Goal: Task Accomplishment & Management: Use online tool/utility

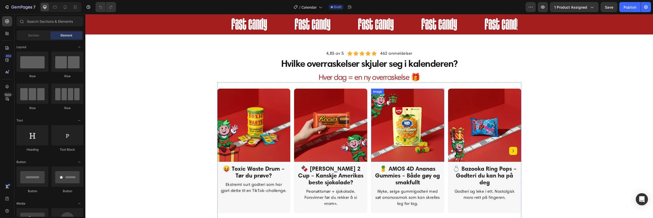
scroll to position [270, 0]
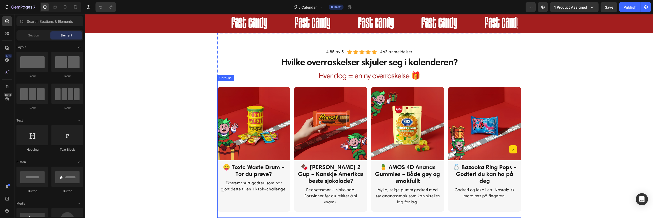
click at [512, 150] on icon "Carousel Next Arrow" at bounding box center [513, 149] width 6 height 6
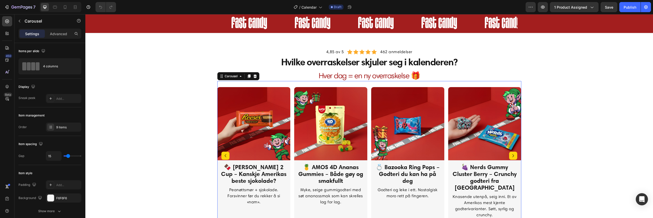
click at [512, 153] on icon "Carousel Next Arrow" at bounding box center [513, 156] width 6 height 6
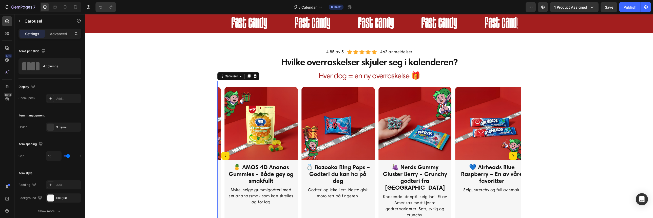
click at [512, 150] on img at bounding box center [491, 123] width 73 height 73
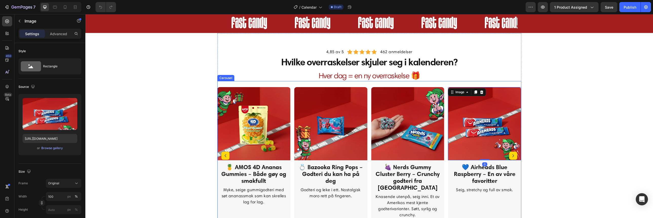
click at [511, 154] on icon "Carousel Next Arrow" at bounding box center [513, 156] width 6 height 6
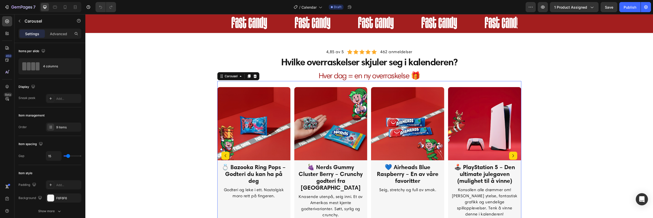
click at [511, 154] on icon "Carousel Next Arrow" at bounding box center [513, 156] width 6 height 6
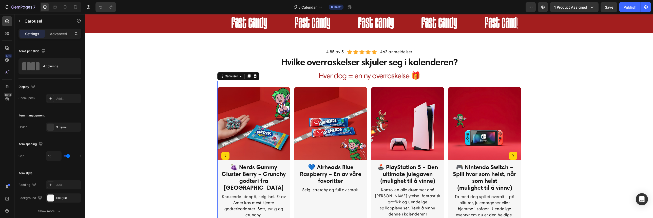
click at [511, 154] on icon "Carousel Next Arrow" at bounding box center [513, 156] width 6 height 6
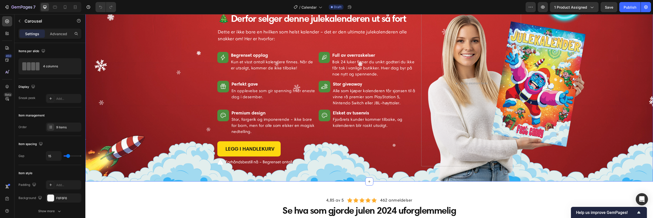
scroll to position [551, 0]
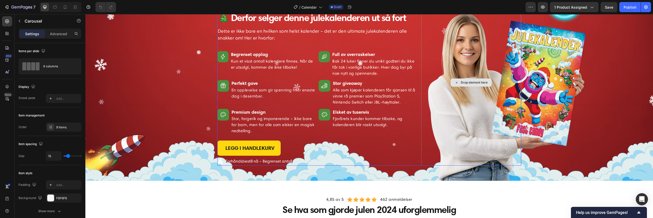
drag, startPoint x: 470, startPoint y: 121, endPoint x: 468, endPoint y: 123, distance: 2.9
click at [470, 121] on div "Drop element here" at bounding box center [471, 82] width 100 height 166
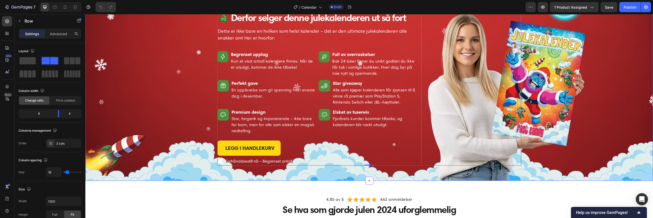
click at [585, 138] on div "Image 4,85 av 5 Text block Icon Icon Icon Icon Icon Icon List Hoz 462 anmeldels…" at bounding box center [369, 83] width 560 height 169
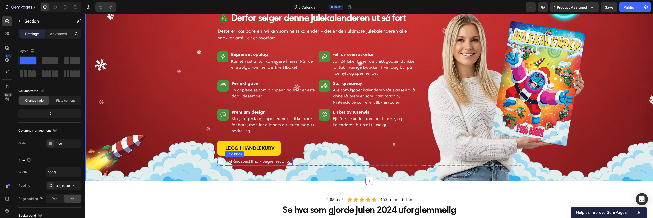
click at [247, 162] on p "Forhåndsbestill nå – Begrenset antall" at bounding box center [258, 161] width 67 height 7
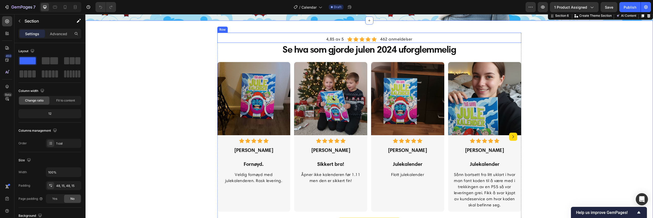
scroll to position [720, 0]
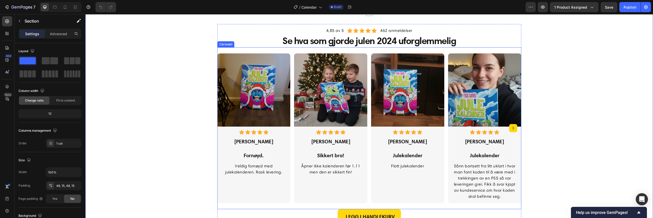
click at [510, 128] on icon "Carousel Next Arrow" at bounding box center [513, 128] width 6 height 6
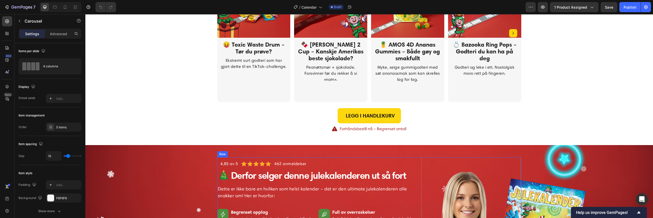
scroll to position [338, 0]
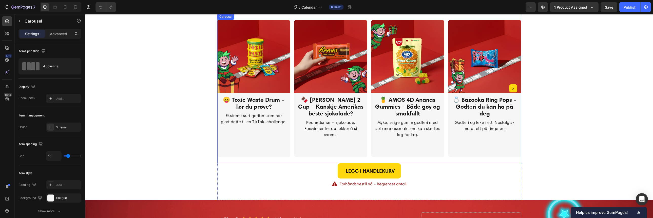
click at [512, 88] on button "Carousel Next Arrow" at bounding box center [513, 88] width 8 height 8
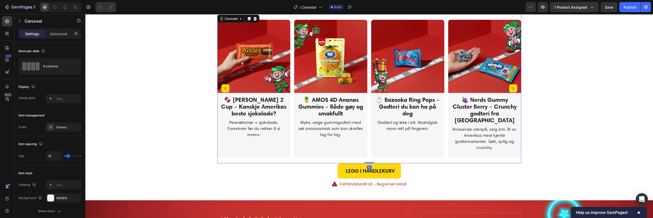
click at [511, 87] on icon "Carousel Next Arrow" at bounding box center [513, 88] width 6 height 6
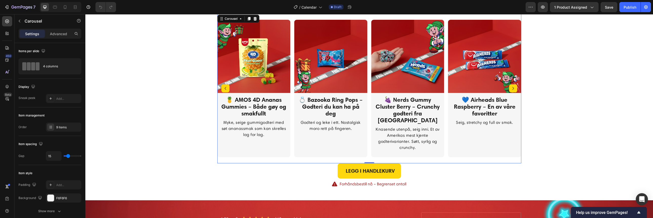
click at [511, 88] on icon "Carousel Next Arrow" at bounding box center [513, 88] width 6 height 6
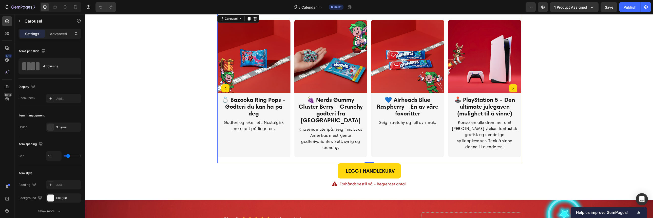
click at [512, 90] on icon "Carousel Next Arrow" at bounding box center [513, 88] width 6 height 6
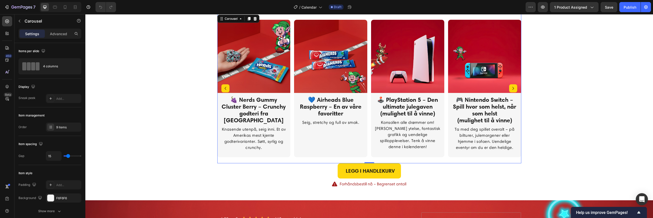
scroll to position [304, 0]
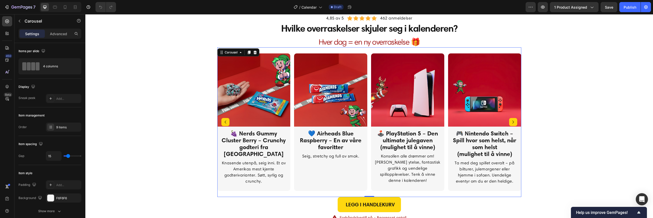
click at [511, 123] on icon "Carousel Next Arrow" at bounding box center [513, 122] width 6 height 6
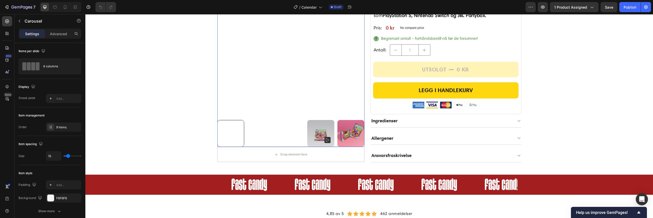
scroll to position [89, 0]
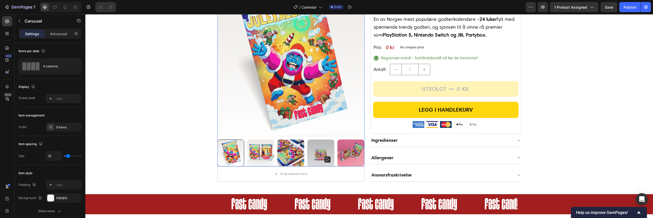
click at [253, 156] on img at bounding box center [260, 153] width 27 height 27
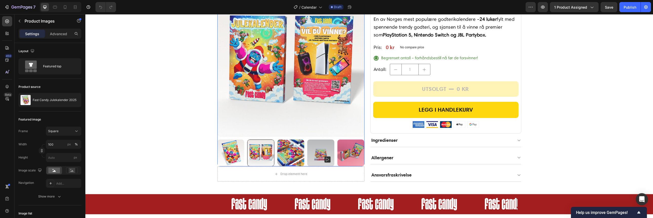
click at [282, 155] on img at bounding box center [290, 153] width 27 height 27
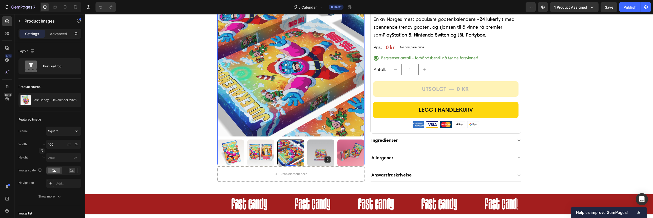
click at [314, 151] on img at bounding box center [320, 153] width 27 height 27
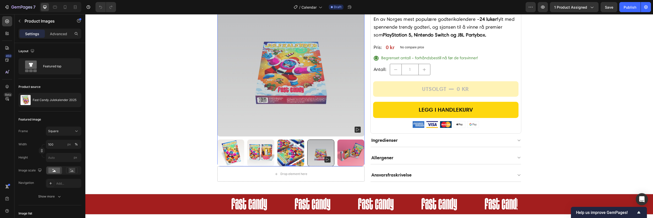
click at [342, 153] on img at bounding box center [350, 153] width 27 height 27
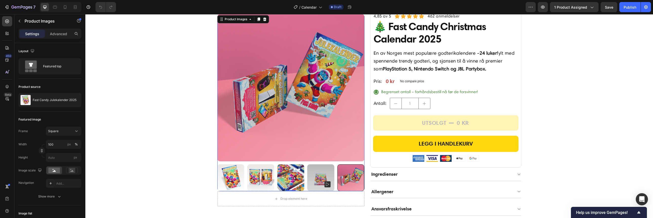
scroll to position [21, 0]
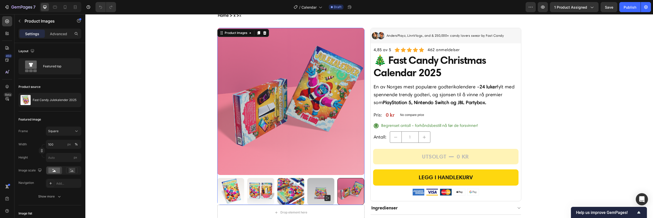
click at [237, 189] on img at bounding box center [230, 191] width 27 height 27
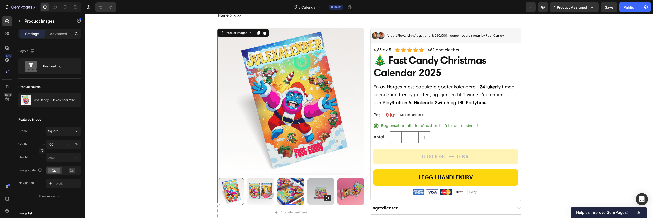
click at [254, 189] on img at bounding box center [260, 191] width 27 height 27
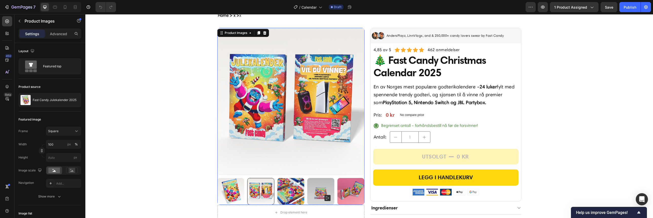
click at [287, 191] on img at bounding box center [290, 191] width 27 height 27
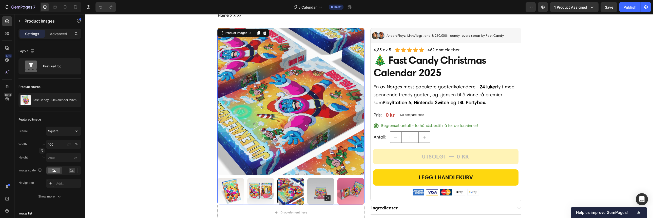
click at [318, 189] on img at bounding box center [320, 191] width 27 height 27
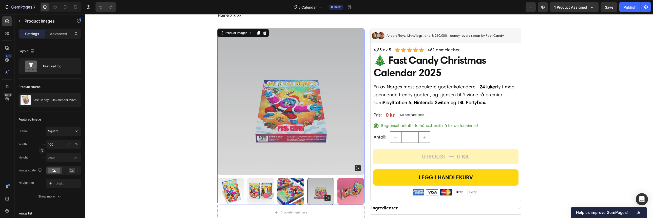
click at [356, 166] on rect at bounding box center [358, 168] width 6 height 6
click at [315, 144] on img at bounding box center [290, 101] width 147 height 147
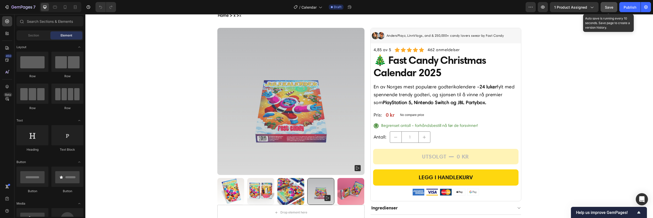
click at [612, 8] on span "Save" at bounding box center [609, 7] width 8 height 4
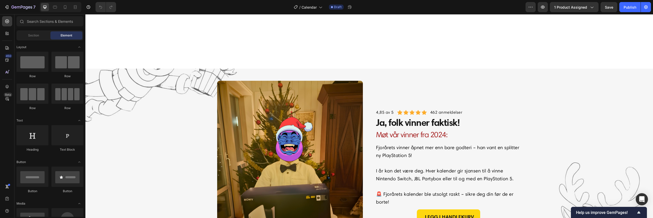
scroll to position [1001, 0]
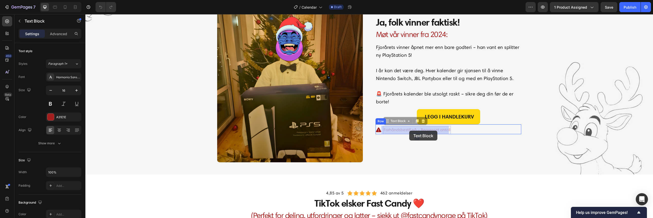
drag, startPoint x: 393, startPoint y: 131, endPoint x: 409, endPoint y: 131, distance: 16.5
click at [389, 141] on div "4,85 av 5 Text block Icon Icon Icon Icon Icon Icon List Hoz 462 anmeldelser Tex…" at bounding box center [448, 71] width 146 height 182
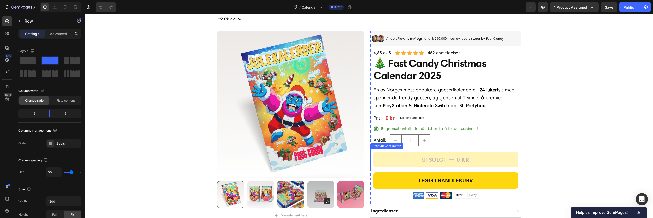
scroll to position [34, 0]
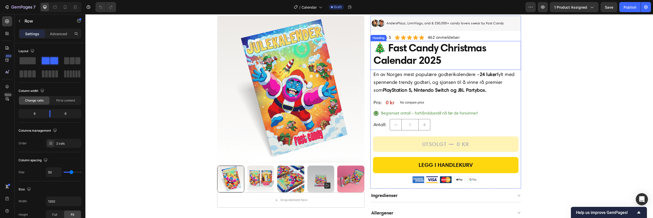
click at [415, 50] on h2 "🎄 Fast Candy Christmas Calendar 2025" at bounding box center [445, 54] width 145 height 26
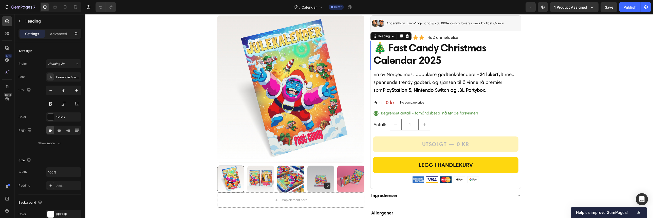
click at [426, 51] on p "🎄 Fast Candy Christmas Calendar 2025" at bounding box center [445, 54] width 144 height 25
click at [439, 58] on p "🎄 Fast Candy Christmas Calendar 2025" at bounding box center [445, 54] width 144 height 25
click at [439, 59] on p "🎄 Fast Candy Christmas Calendar 2025" at bounding box center [445, 54] width 144 height 25
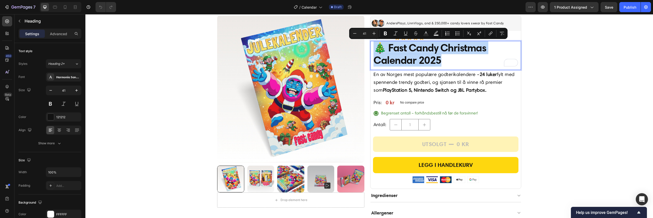
drag, startPoint x: 437, startPoint y: 59, endPoint x: 434, endPoint y: 59, distance: 3.4
click at [434, 59] on p "🎄 Fast Candy Christmas Calendar 2025" at bounding box center [445, 54] width 144 height 25
click at [443, 56] on p "🎄 Fast Candy Christmas Calendar 2025" at bounding box center [445, 54] width 144 height 25
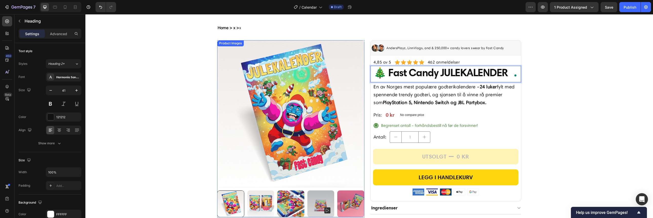
scroll to position [0, 0]
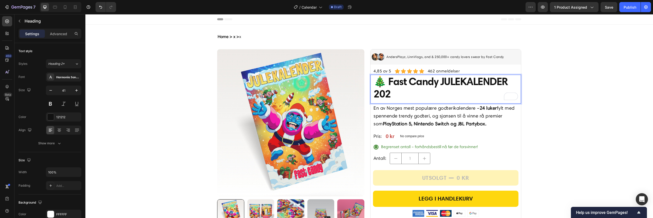
click at [386, 83] on p "🎄 Fast Candy JULEKALENDER 202" at bounding box center [445, 87] width 144 height 25
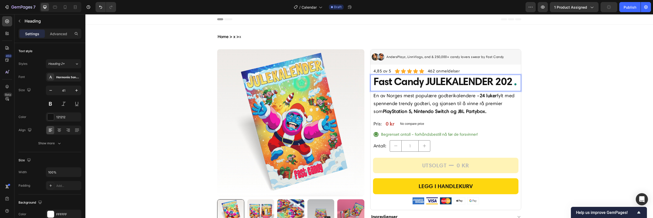
click at [507, 85] on p "Fast Candy JULEKALENDER 202" at bounding box center [445, 81] width 144 height 12
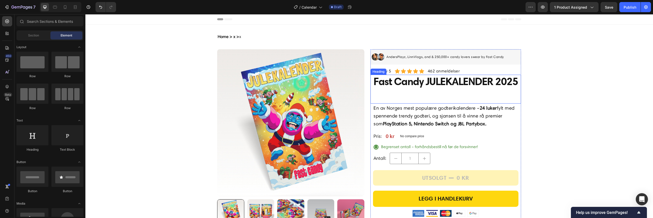
click at [405, 91] on p "Fast Candy JULEKALENDER 2025" at bounding box center [445, 87] width 144 height 25
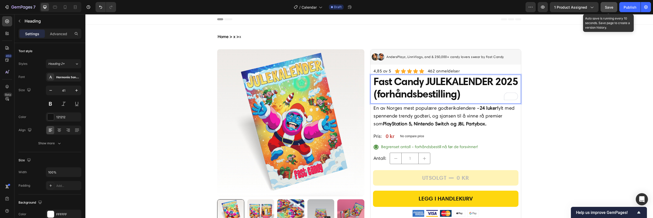
click at [606, 11] on button "Save" at bounding box center [608, 7] width 17 height 10
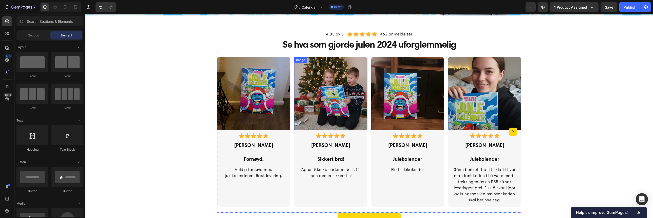
scroll to position [743, 0]
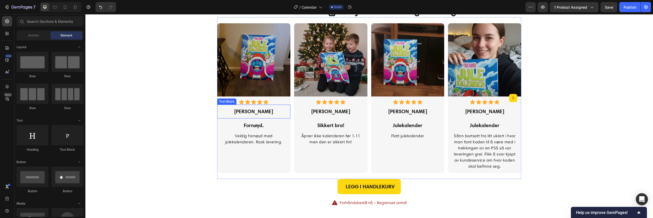
click at [269, 112] on p "Anett Endrerud" at bounding box center [254, 111] width 66 height 7
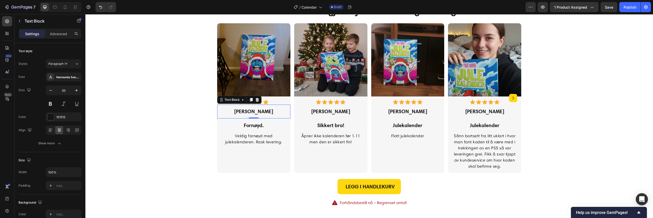
click at [269, 112] on p "Anett Endrerud" at bounding box center [254, 111] width 66 height 7
click at [252, 112] on p "Anett Endrerud" at bounding box center [254, 111] width 66 height 7
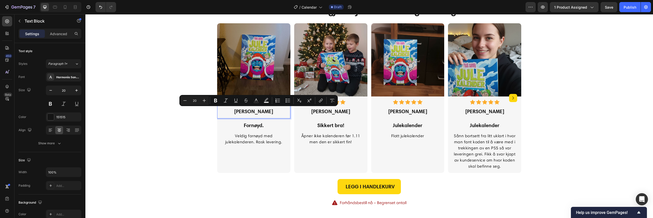
drag, startPoint x: 252, startPoint y: 112, endPoint x: 271, endPoint y: 112, distance: 19.3
click at [271, 112] on p "Anett Endrerud" at bounding box center [254, 111] width 66 height 7
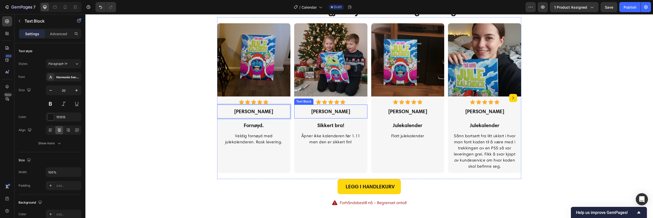
click at [332, 112] on p "Steinar Sevje" at bounding box center [331, 111] width 66 height 7
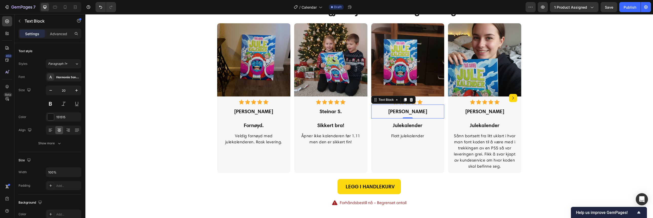
click at [410, 110] on p "Nina Isaksen" at bounding box center [408, 111] width 66 height 7
click at [476, 110] on p "Anne-Grethe Aamaas" at bounding box center [484, 111] width 66 height 7
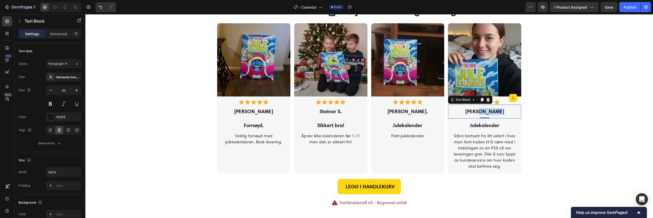
click at [476, 110] on p "Anne-Grethe Aamaas" at bounding box center [484, 111] width 66 height 7
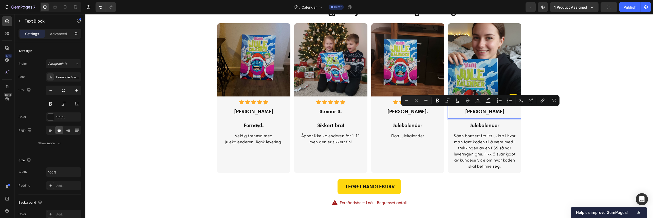
click at [496, 113] on p "Anne-Grethe Aamaas" at bounding box center [484, 111] width 66 height 7
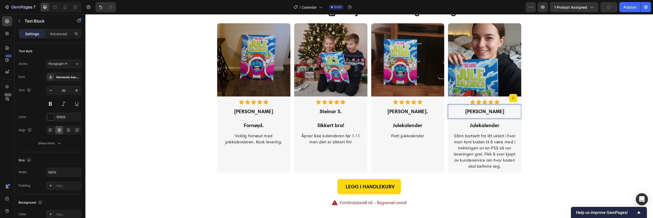
click at [496, 113] on p "Anne-Grethe Aamaas" at bounding box center [484, 111] width 66 height 7
click at [512, 99] on icon "Carousel Next Arrow" at bounding box center [513, 98] width 6 height 6
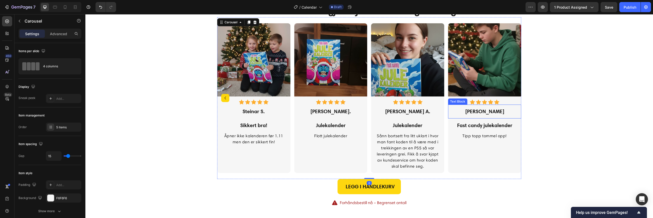
click at [481, 114] on p "Guro Storlien Grjotheim" at bounding box center [484, 111] width 66 height 7
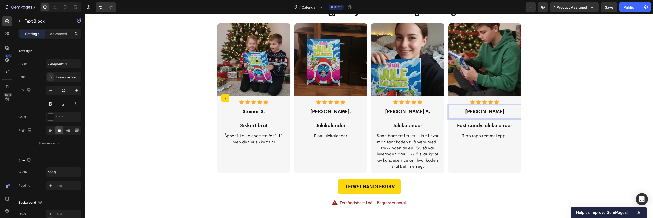
click at [481, 114] on p "Guro Storlien Grjotheim" at bounding box center [484, 111] width 66 height 7
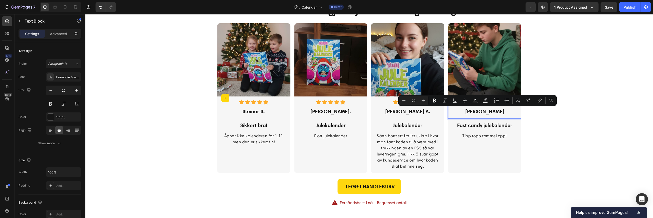
click at [493, 113] on p "Guro Storlien Grjotheim" at bounding box center [484, 111] width 66 height 7
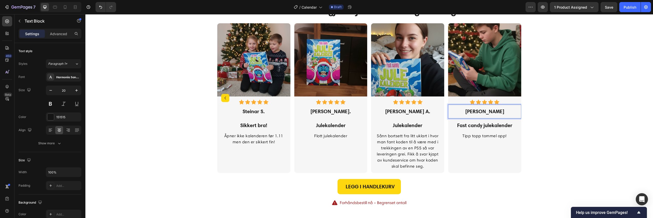
click at [493, 113] on p "Guro Storlien Grjotheim" at bounding box center [484, 111] width 66 height 7
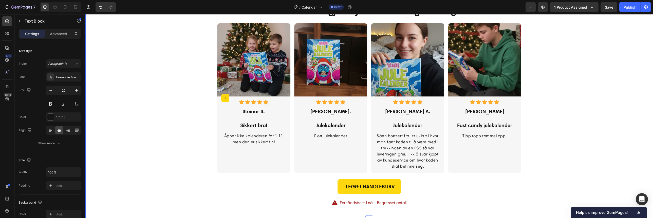
click at [556, 113] on div "4,85 av 5 Text block Icon Icon Icon Icon Icon Icon List Hoz 462 anmeldelser Tex…" at bounding box center [369, 100] width 560 height 213
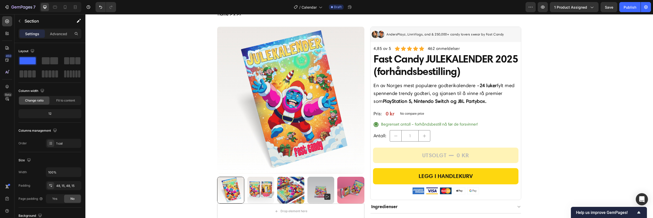
scroll to position [0, 0]
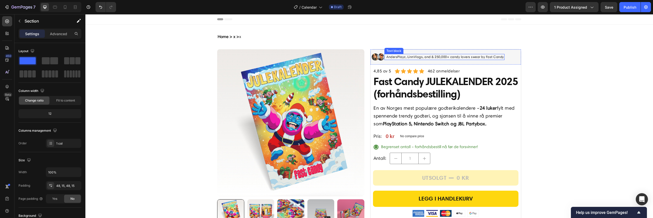
click at [408, 57] on p "AndersPlayz, LinnVlogs, and & 250,000+ candy lovers swear by Fast Candy" at bounding box center [445, 56] width 118 height 5
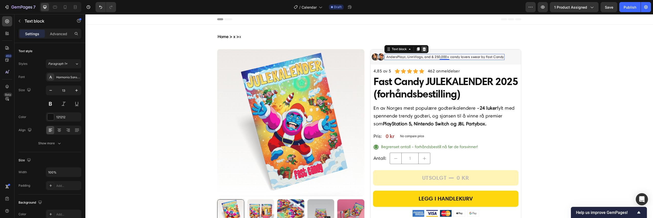
click at [423, 49] on icon at bounding box center [424, 49] width 4 height 4
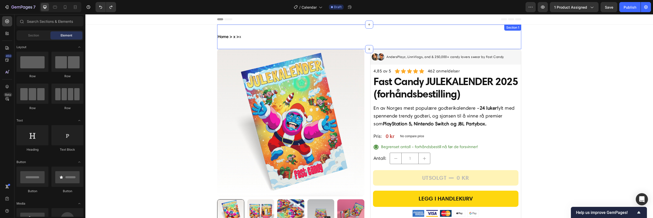
click at [407, 44] on div "Home > x > x Text Block Section 1" at bounding box center [369, 37] width 304 height 25
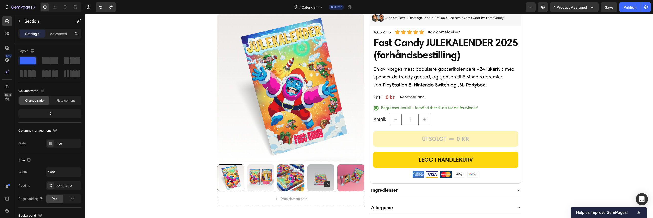
scroll to position [135, 0]
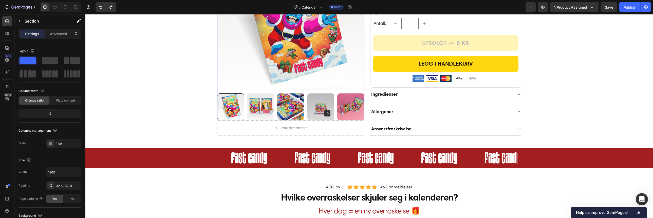
click at [257, 108] on img at bounding box center [260, 106] width 27 height 27
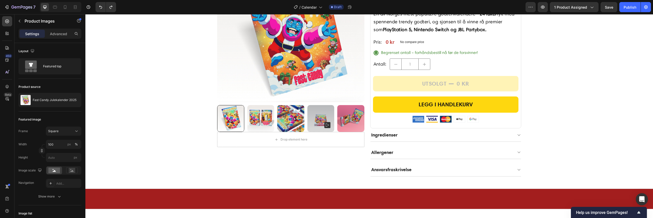
scroll to position [0, 0]
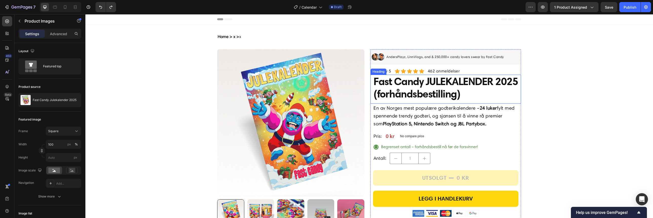
click at [412, 94] on h2 "Fast Candy JULEKALENDER 2025 (forhåndsbestilling)" at bounding box center [445, 88] width 145 height 26
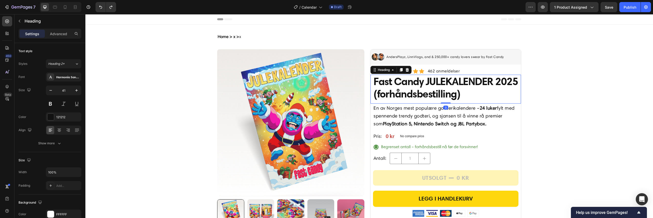
click at [373, 95] on h2 "Fast Candy JULEKALENDER 2025 (forhåndsbestilling)" at bounding box center [445, 88] width 145 height 26
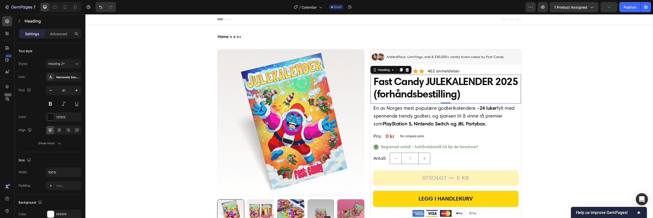
click at [403, 92] on p "Fast Candy JULEKALENDER 2025 (forhåndsbestilling)" at bounding box center [445, 87] width 144 height 25
click at [401, 93] on p "Fast Candy JULEKALENDER 2025 (forhåndsbestilling)" at bounding box center [445, 87] width 144 height 25
click at [484, 96] on p "Fast Candy JULEKALENDER 2025 *forhåndsbestilling)" at bounding box center [445, 87] width 144 height 25
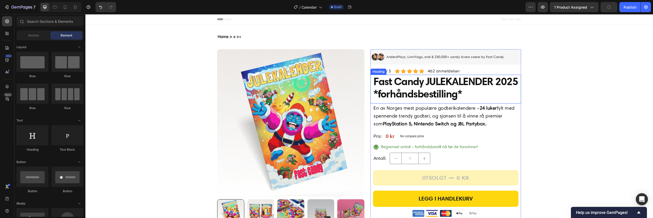
click at [402, 94] on p "Fast Candy JULEKALENDER 2025 *forhåndsbestilling*" at bounding box center [445, 87] width 144 height 25
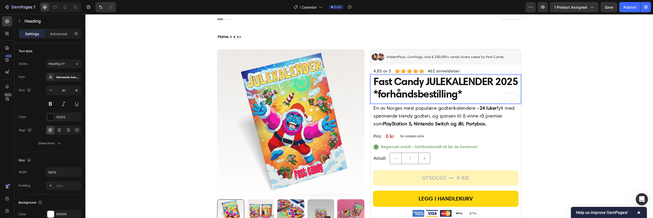
click at [421, 96] on p "Fast Candy JULEKALENDER 2025 *forhåndsbestilling*" at bounding box center [445, 87] width 144 height 25
click at [402, 96] on p "Fast Candy JULEKALENDER 2025 *forhåndsbestilling*" at bounding box center [445, 87] width 144 height 25
click at [488, 96] on p "Fast Candy JULEKALENDER 2025 (forhåndsbestilling*" at bounding box center [445, 87] width 144 height 25
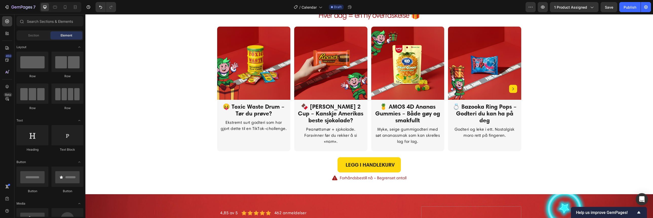
scroll to position [338, 0]
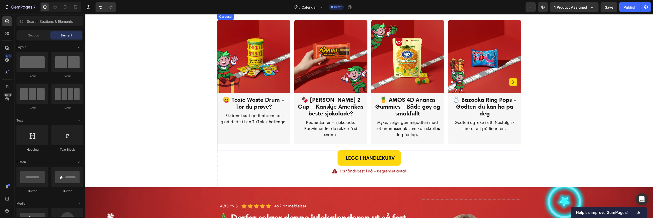
click at [511, 85] on icon "Carousel Next Arrow" at bounding box center [513, 82] width 6 height 6
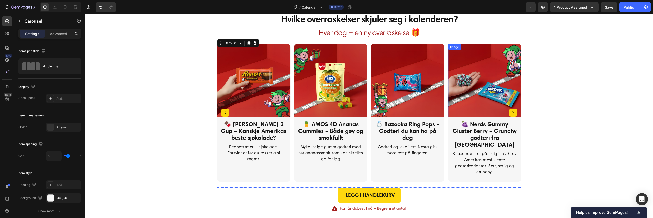
scroll to position [304, 0]
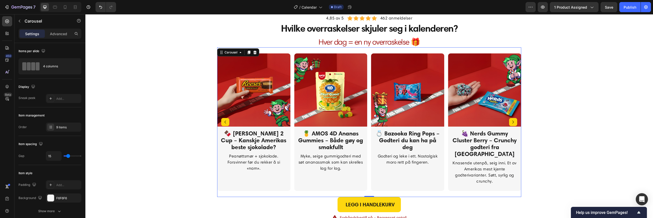
click at [513, 121] on icon "Carousel Next Arrow" at bounding box center [513, 122] width 6 height 6
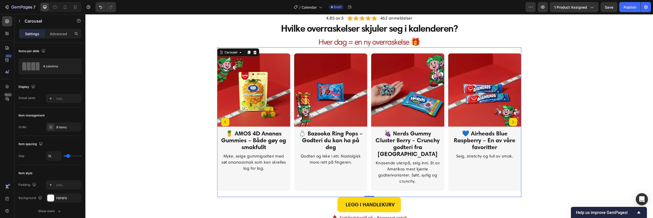
click at [513, 121] on icon "Carousel Next Arrow" at bounding box center [513, 122] width 6 height 6
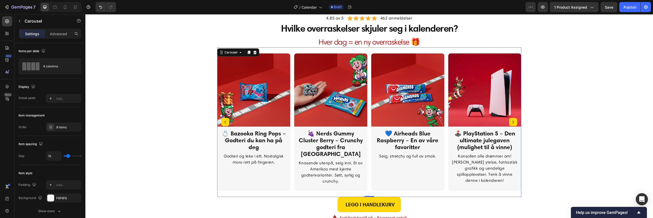
click at [513, 121] on icon "Carousel Next Arrow" at bounding box center [513, 122] width 6 height 6
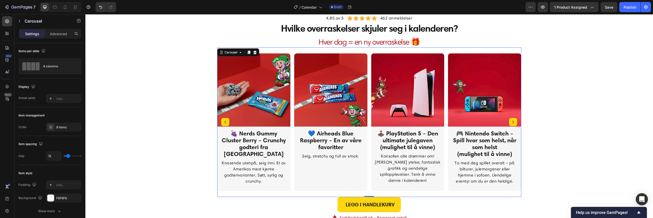
click at [513, 121] on icon "Carousel Next Arrow" at bounding box center [513, 122] width 6 height 6
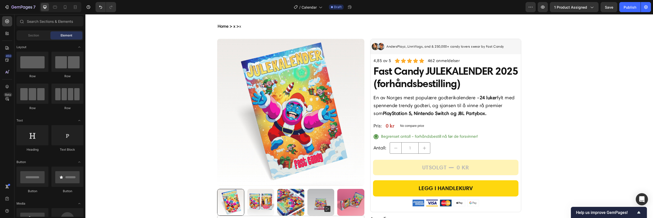
scroll to position [0, 0]
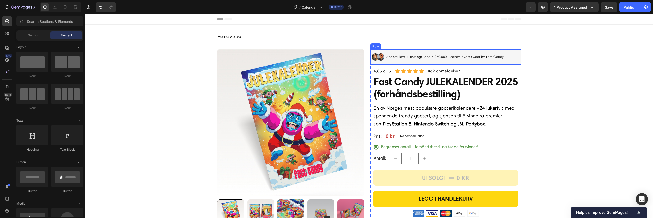
click at [509, 59] on div "Image AndersPlayz, LinnVlogs, and & 250,000+ candy lovers swear by Fast Candy T…" at bounding box center [445, 56] width 150 height 15
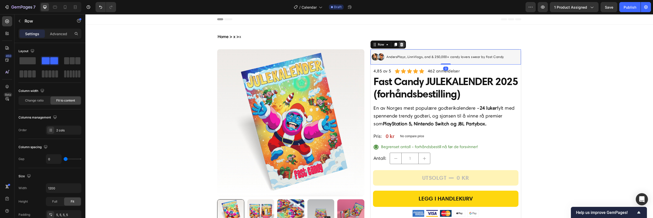
click at [401, 45] on icon at bounding box center [401, 45] width 3 height 4
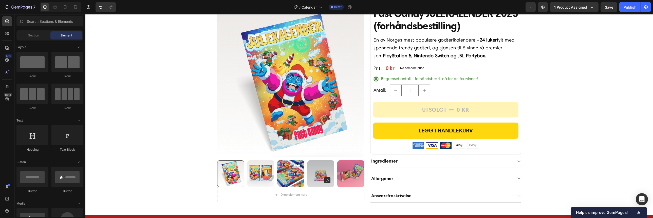
scroll to position [68, 0]
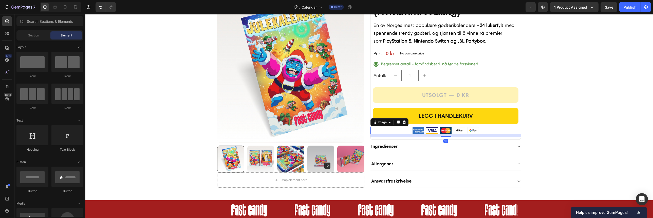
click at [410, 130] on div at bounding box center [445, 130] width 145 height 7
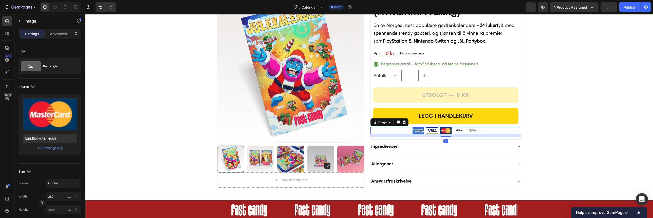
click at [431, 131] on img at bounding box center [445, 130] width 66 height 7
click at [453, 130] on img at bounding box center [445, 130] width 66 height 7
click at [467, 130] on img at bounding box center [445, 130] width 66 height 7
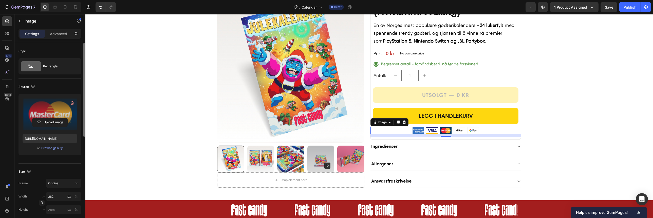
click at [58, 113] on label at bounding box center [50, 114] width 55 height 32
click at [58, 118] on input "file" at bounding box center [49, 122] width 35 height 9
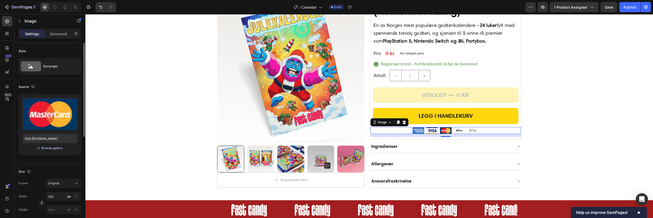
click at [53, 149] on div "Browse gallery" at bounding box center [52, 148] width 22 height 5
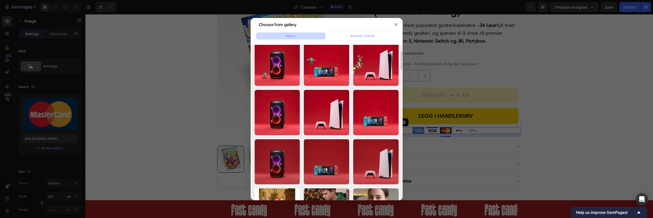
scroll to position [0, 0]
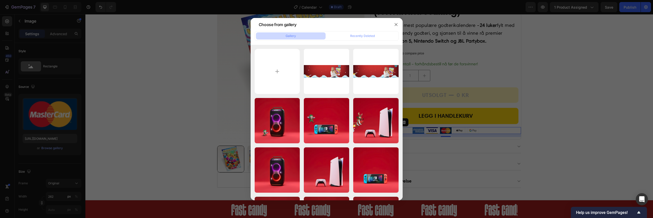
click at [574, 103] on div at bounding box center [326, 109] width 653 height 218
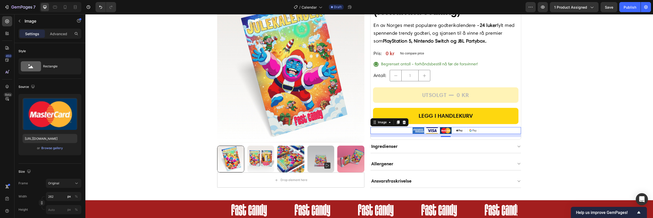
click at [387, 131] on div at bounding box center [445, 130] width 145 height 7
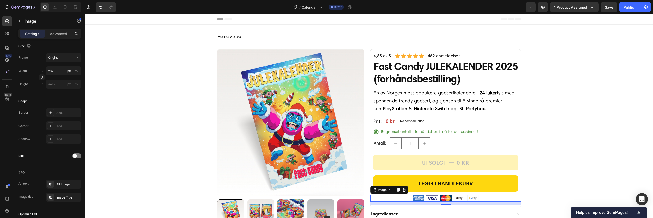
click at [453, 198] on img at bounding box center [445, 198] width 66 height 7
click at [459, 197] on img at bounding box center [445, 198] width 66 height 7
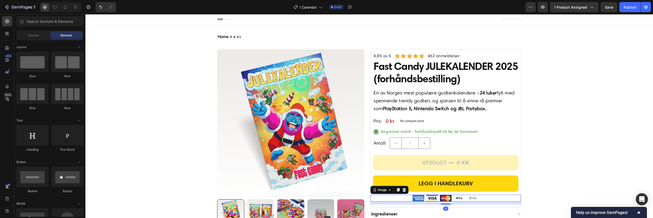
click at [384, 198] on div at bounding box center [445, 198] width 145 height 7
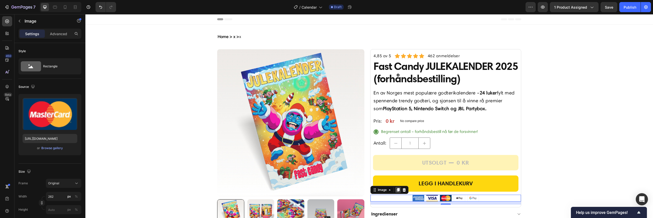
click at [397, 191] on icon at bounding box center [398, 190] width 3 height 4
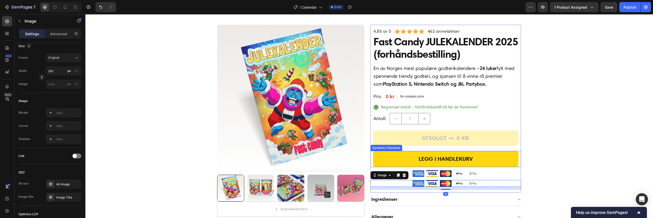
scroll to position [34, 0]
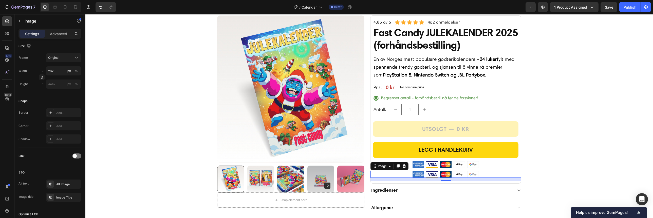
click at [395, 175] on div at bounding box center [445, 174] width 145 height 7
click at [382, 167] on div "Image" at bounding box center [382, 166] width 11 height 5
click at [402, 174] on div at bounding box center [445, 174] width 145 height 7
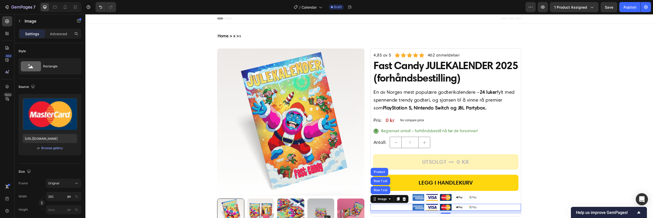
scroll to position [0, 0]
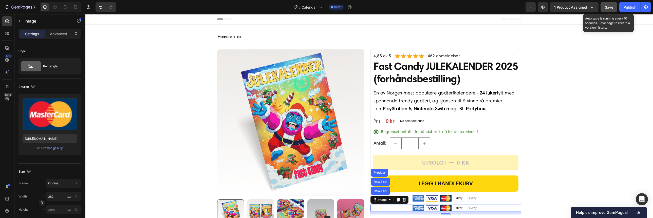
click at [610, 8] on span "Save" at bounding box center [609, 7] width 8 height 4
click at [400, 206] on div at bounding box center [445, 208] width 145 height 7
click at [402, 200] on icon at bounding box center [403, 200] width 3 height 4
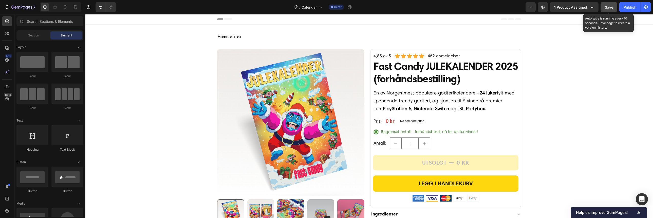
click at [608, 7] on span "Save" at bounding box center [609, 7] width 8 height 4
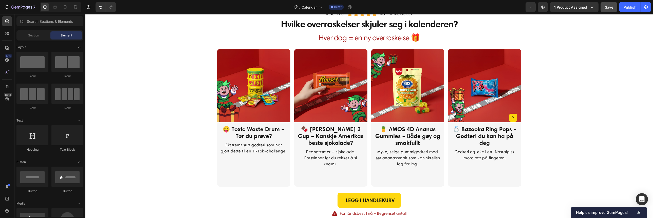
scroll to position [304, 0]
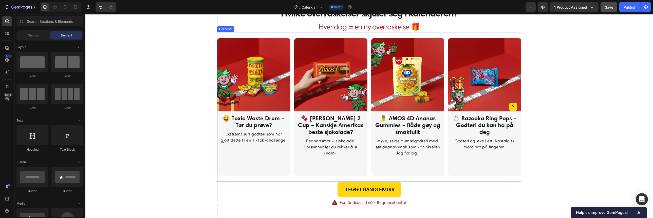
click at [514, 107] on icon "Carousel Next Arrow" at bounding box center [513, 107] width 6 height 6
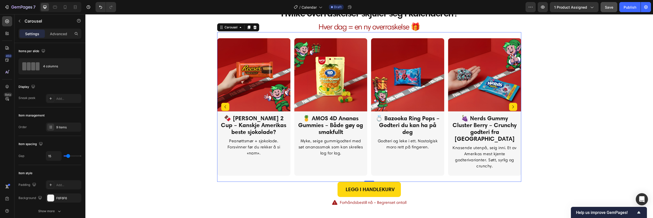
click at [514, 107] on icon "Carousel Next Arrow" at bounding box center [513, 107] width 6 height 6
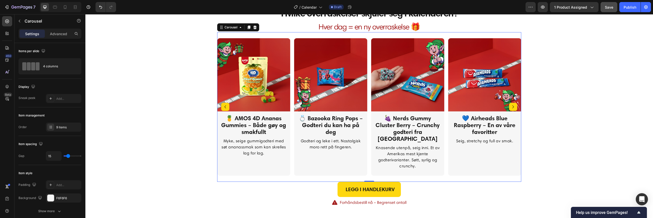
click at [514, 107] on icon "Carousel Next Arrow" at bounding box center [513, 107] width 6 height 6
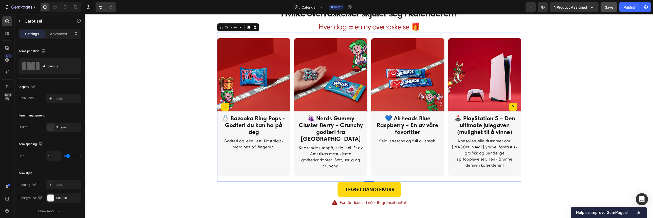
click at [514, 107] on icon "Carousel Next Arrow" at bounding box center [513, 107] width 6 height 6
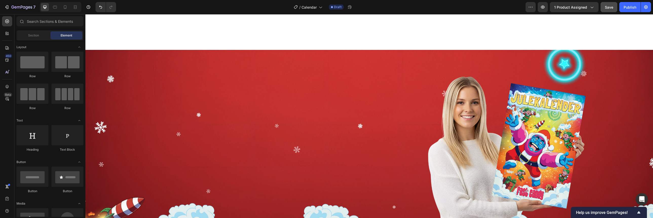
scroll to position [0, 0]
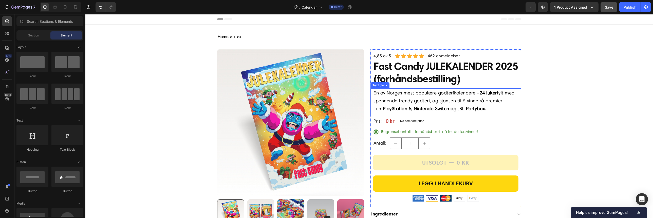
click at [424, 113] on div "En av Norges mest populære godterikalendere – 24 luker fylt med spennende trend…" at bounding box center [445, 100] width 145 height 25
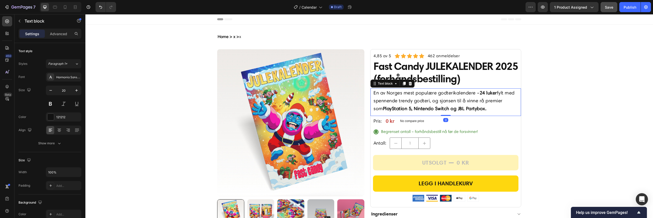
click at [486, 110] on strong "PlayStation 5, Nintendo Switch og JBL Partybox." at bounding box center [435, 109] width 104 height 6
click at [489, 109] on p "En av Norges mest populære godterikalendere – 24 luker fylt med spennende trend…" at bounding box center [445, 101] width 144 height 24
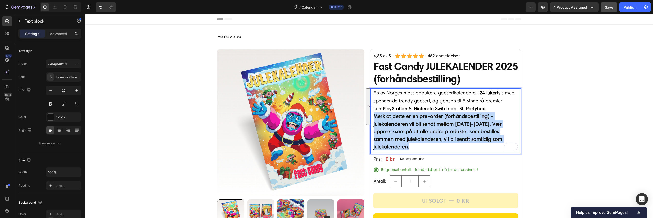
drag, startPoint x: 402, startPoint y: 144, endPoint x: 371, endPoint y: 119, distance: 40.1
click at [373, 119] on div "En av Norges mest populære godterikalendere – 24 luker fylt med spennende trend…" at bounding box center [445, 119] width 145 height 63
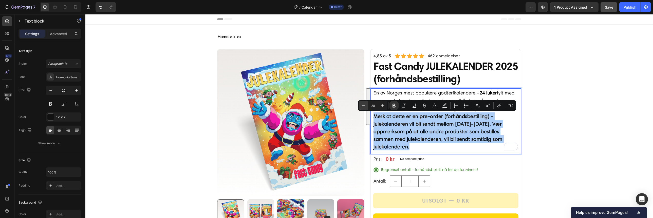
click at [365, 106] on icon "Editor contextual toolbar" at bounding box center [363, 105] width 5 height 5
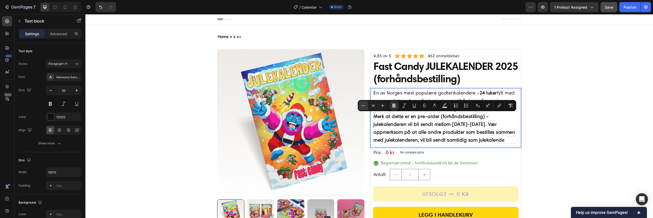
click at [365, 106] on icon "Editor contextual toolbar" at bounding box center [363, 105] width 5 height 5
type input "16"
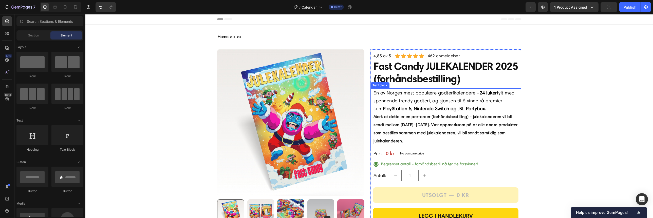
click at [420, 126] on strong "Merk at dette er en pre-order (forhåndsbestilling) - julekalenderen vil bli sen…" at bounding box center [445, 128] width 144 height 29
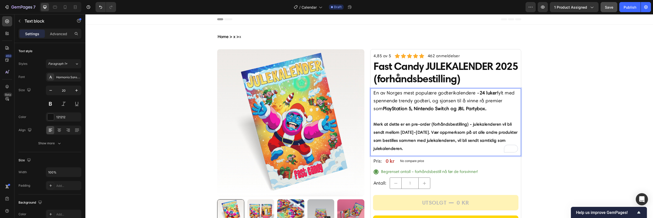
click at [420, 131] on strong "Merk at dette er en pre-order (forhåndsbestilling) - julekalenderen vil bli sen…" at bounding box center [445, 136] width 144 height 29
click at [412, 137] on p "Merk at dette er en pre-order (forhåndsbestilling) - julekalenderen vil bli sen…" at bounding box center [445, 136] width 144 height 32
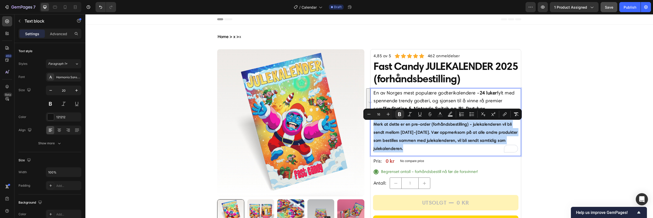
drag, startPoint x: 416, startPoint y: 148, endPoint x: 373, endPoint y: 125, distance: 49.4
click at [373, 125] on p "Merk at dette er en pre-order (forhåndsbestilling) - julekalenderen vil bli sen…" at bounding box center [445, 136] width 144 height 32
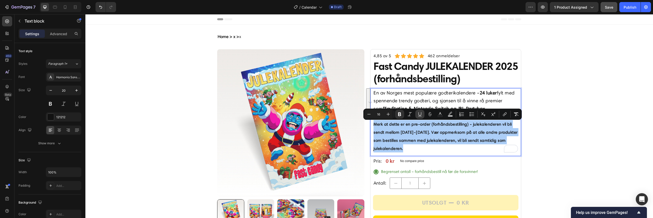
click at [421, 114] on icon "Editor contextual toolbar" at bounding box center [419, 114] width 5 height 5
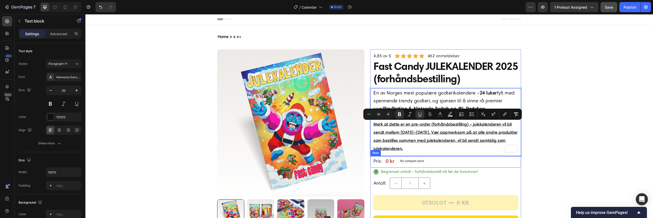
click at [440, 156] on div "Pris: Text Block 0 kr Product Price Product Price No compare price Compare Pric…" at bounding box center [445, 162] width 150 height 12
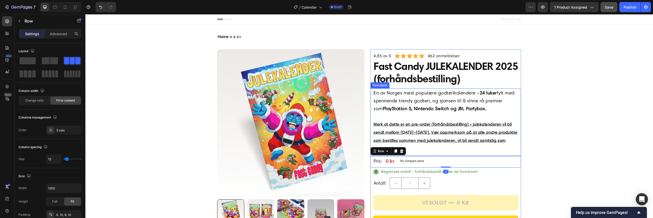
click at [443, 150] on p "Merk at dette er en pre-order (forhåndsbestilling) - julekalenderen vil bli sen…" at bounding box center [445, 136] width 144 height 32
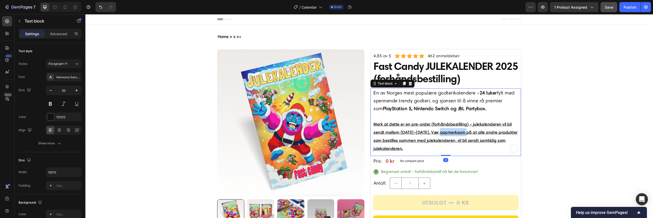
click at [442, 133] on u "Merk at dette er en pre-order (forhåndsbestilling) - julekalenderen vil bli sen…" at bounding box center [445, 136] width 144 height 29
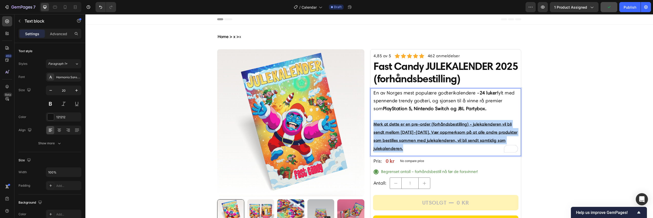
drag, startPoint x: 412, startPoint y: 148, endPoint x: 369, endPoint y: 126, distance: 47.9
click at [370, 126] on div "En av Norges mest populære godterikalendere – 24 luker fylt med spennende trend…" at bounding box center [445, 122] width 150 height 68
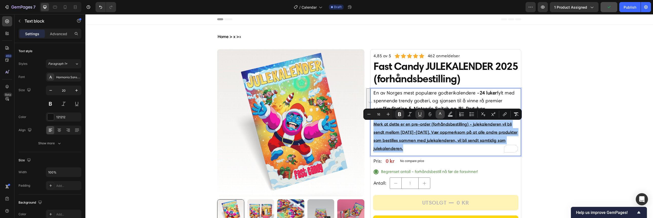
click at [439, 115] on rect "Editor contextual toolbar" at bounding box center [440, 115] width 5 height 1
type input "121212"
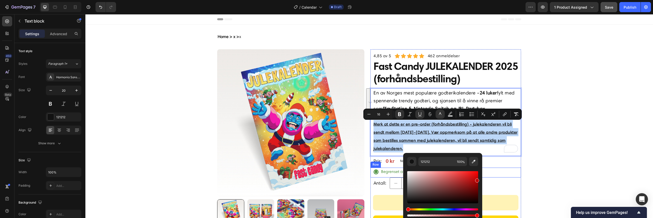
type input "[DATE]"
drag, startPoint x: 555, startPoint y: 199, endPoint x: 487, endPoint y: 170, distance: 73.9
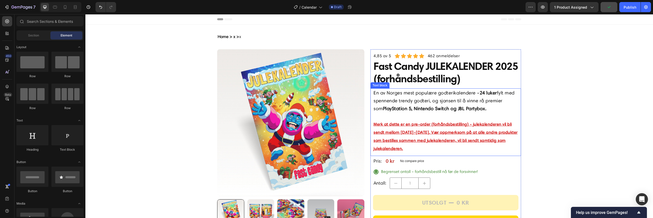
click at [444, 140] on u "Merk at dette er en pre-order (forhåndsbestilling) - julekalenderen vil bli sen…" at bounding box center [445, 136] width 144 height 29
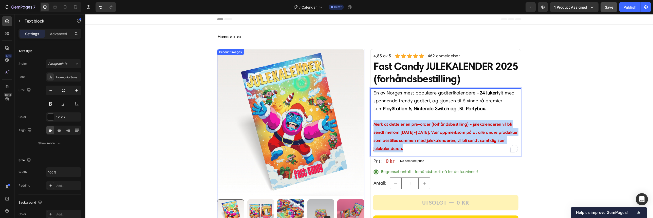
drag, startPoint x: 401, startPoint y: 145, endPoint x: 362, endPoint y: 125, distance: 44.2
click at [362, 125] on div "Product Images Row Drop element here Product 4,85 av 5 Text block Icon Icon Ico…" at bounding box center [369, 172] width 304 height 246
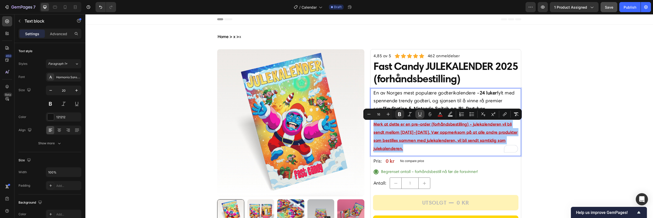
click at [420, 115] on icon "Editor contextual toolbar" at bounding box center [419, 114] width 5 height 5
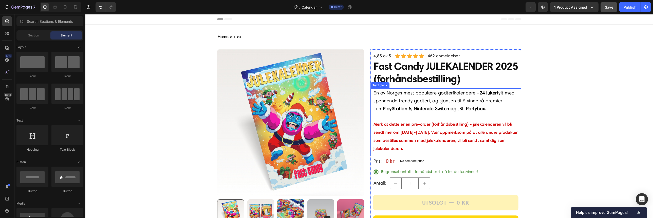
click at [429, 138] on strong "Merk at dette er en pre-order (forhåndsbestilling) - julekalenderen vil bli sen…" at bounding box center [445, 136] width 144 height 29
